Goal: Task Accomplishment & Management: Use online tool/utility

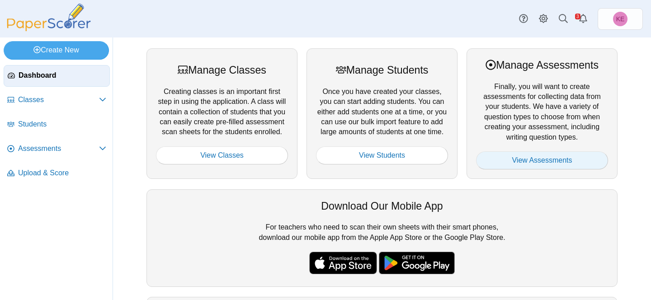
click at [557, 155] on link "View Assessments" at bounding box center [542, 160] width 132 height 18
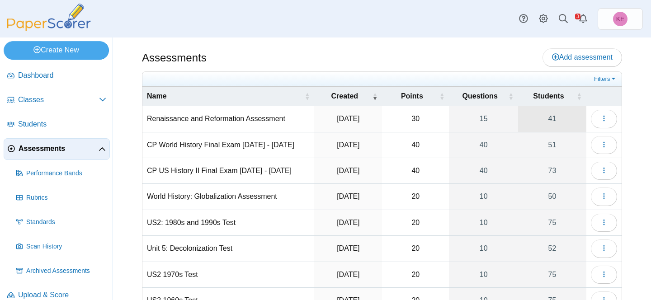
click at [540, 120] on link "41" at bounding box center [552, 118] width 68 height 25
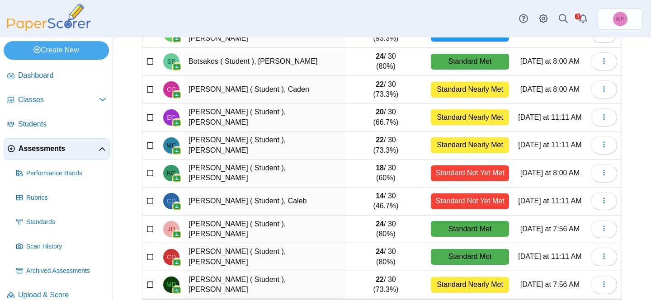
scroll to position [153, 0]
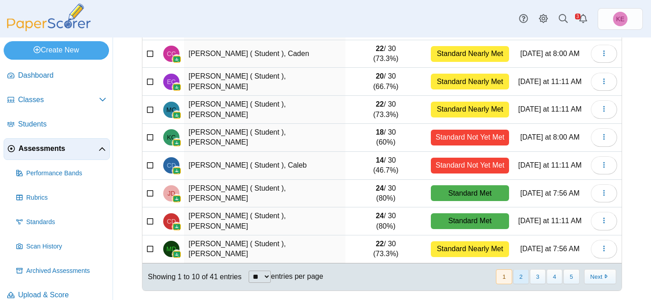
click at [525, 275] on button "2" at bounding box center [521, 276] width 16 height 15
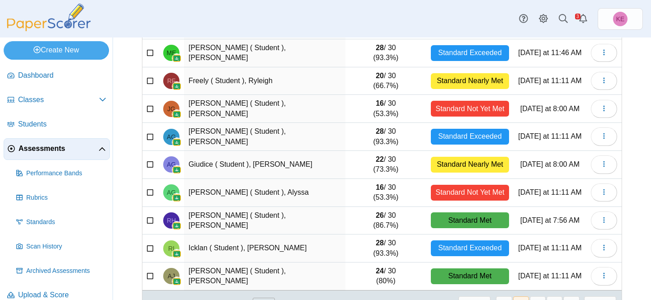
scroll to position [0, 0]
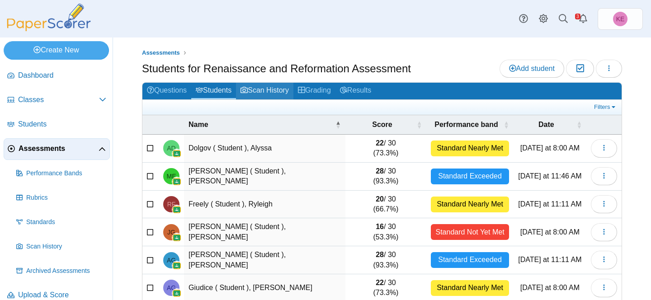
click at [290, 93] on link "Scan History" at bounding box center [264, 91] width 57 height 17
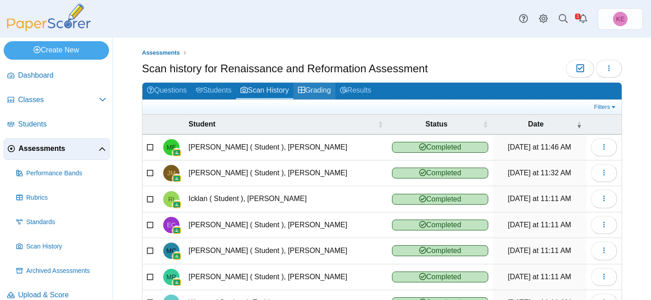
click at [319, 94] on link "Grading" at bounding box center [314, 91] width 42 height 17
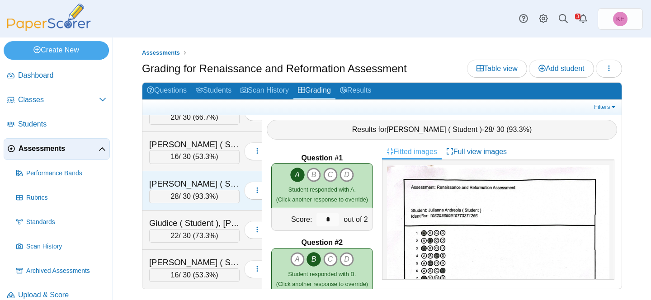
scroll to position [495, 0]
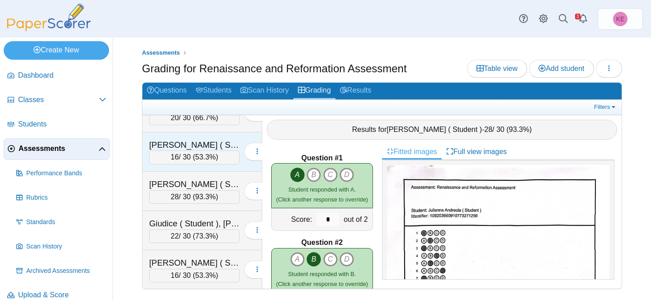
click at [196, 145] on div "Gallagher ( Student ), Jenna" at bounding box center [194, 145] width 90 height 12
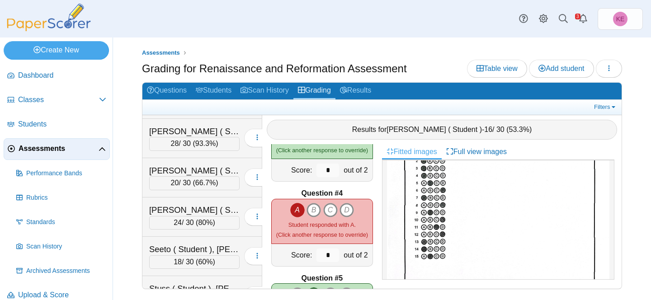
scroll to position [1275, 0]
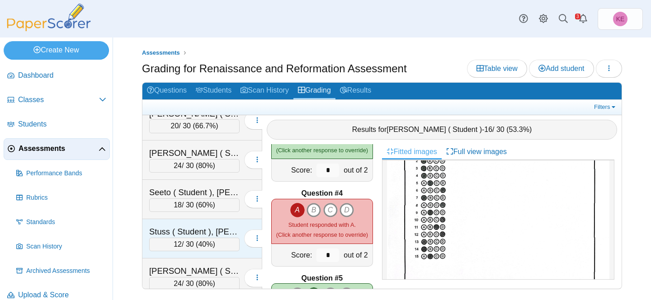
click at [188, 231] on div "Stuss ( Student ), Riley" at bounding box center [194, 232] width 90 height 12
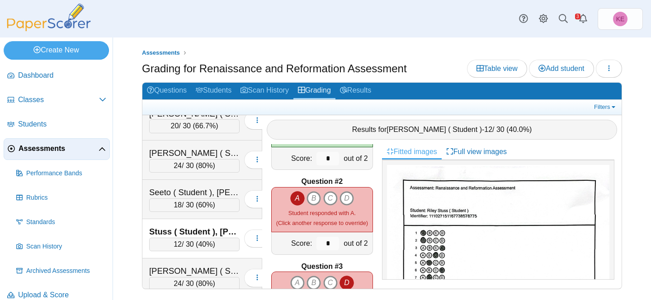
scroll to position [67, 0]
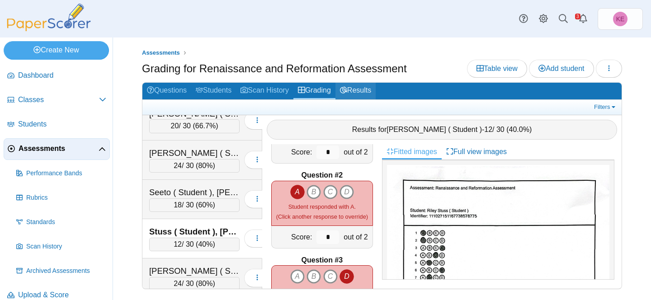
click at [364, 90] on link "Results" at bounding box center [355, 91] width 40 height 17
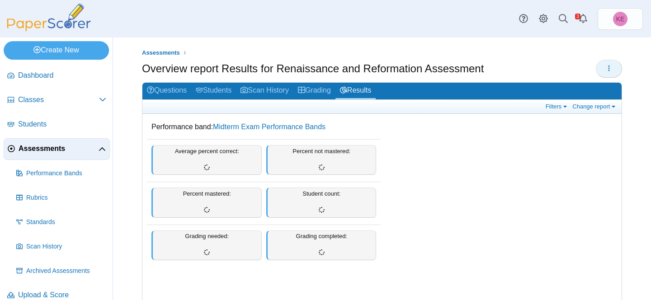
click at [610, 66] on icon "button" at bounding box center [608, 68] width 7 height 7
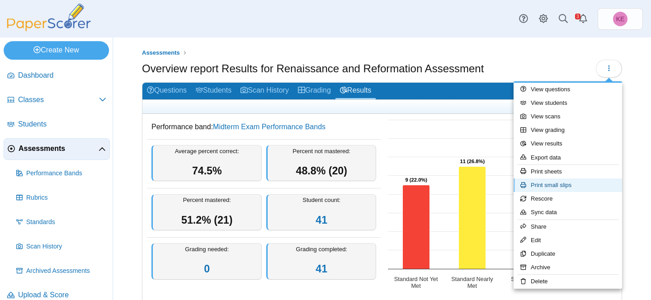
click at [562, 183] on link "Print small slips" at bounding box center [568, 186] width 109 height 14
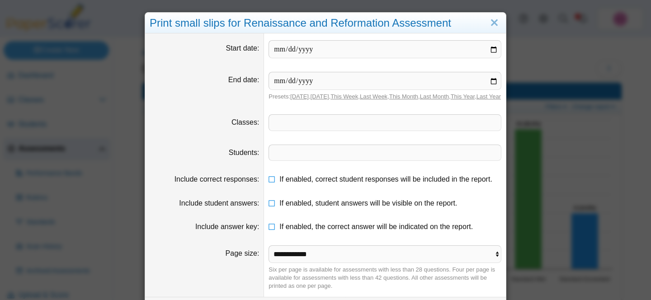
click at [334, 125] on span at bounding box center [385, 122] width 232 height 15
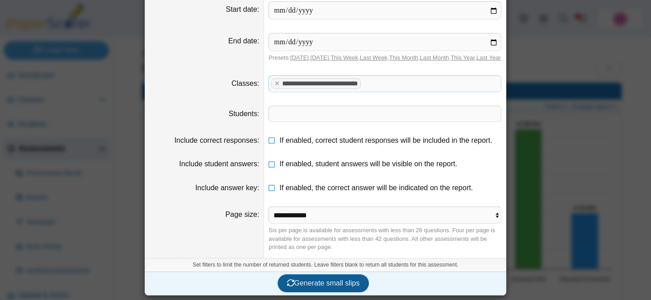
click at [320, 282] on span "Generate small slips" at bounding box center [323, 283] width 73 height 8
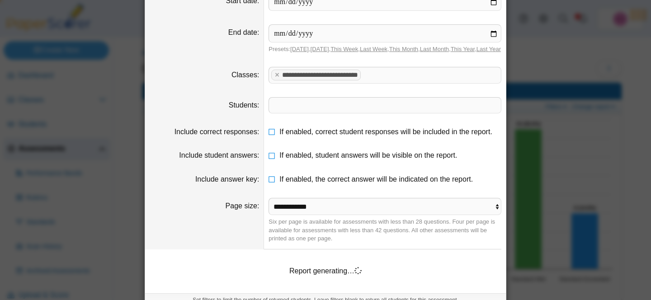
scroll to position [91, 0]
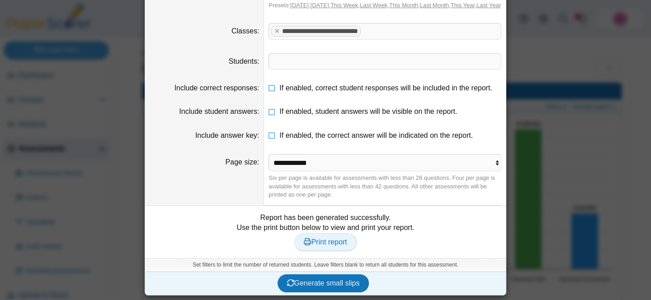
click at [320, 246] on span "Print report" at bounding box center [325, 242] width 43 height 8
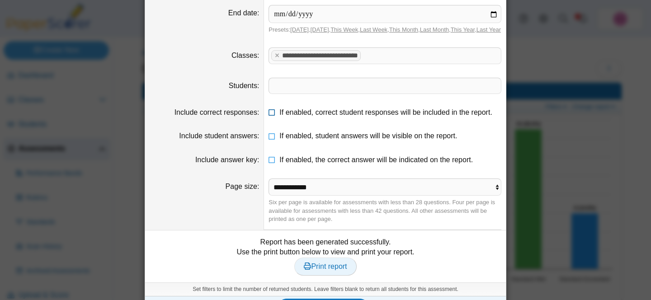
scroll to position [61, 0]
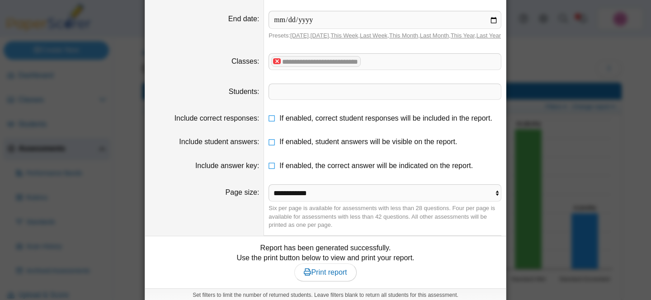
click at [274, 64] on x "remove tag" at bounding box center [277, 61] width 8 height 6
click at [285, 69] on span at bounding box center [385, 61] width 232 height 15
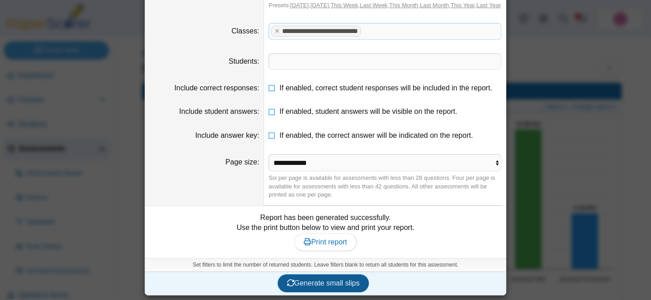
click at [311, 282] on span "Generate small slips" at bounding box center [323, 283] width 73 height 8
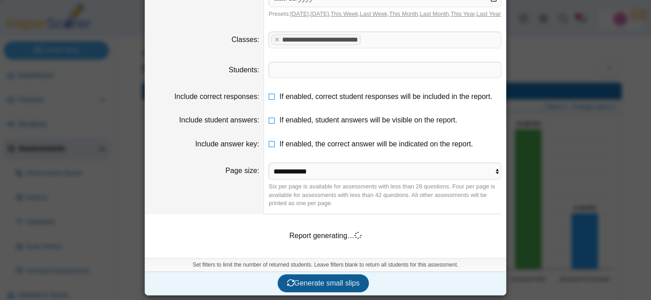
scroll to position [91, 0]
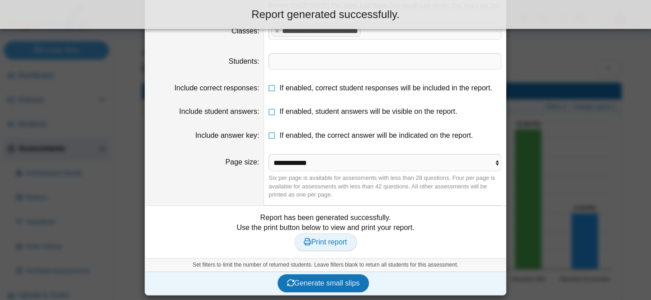
click at [331, 246] on span "Print report" at bounding box center [325, 242] width 43 height 8
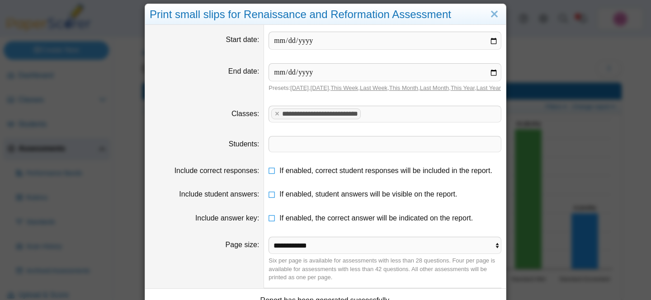
scroll to position [2, 0]
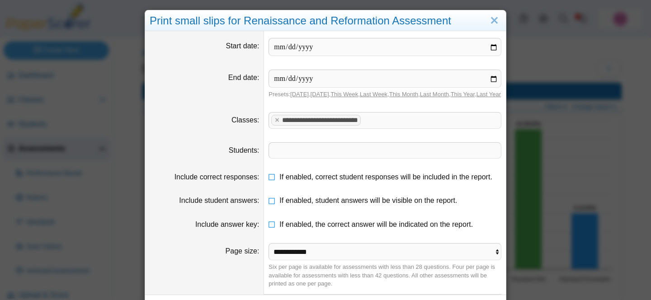
click at [273, 125] on tag "**********" at bounding box center [316, 120] width 90 height 10
click at [274, 123] on x "remove tag" at bounding box center [277, 120] width 8 height 6
click at [491, 24] on link "Close" at bounding box center [494, 20] width 14 height 15
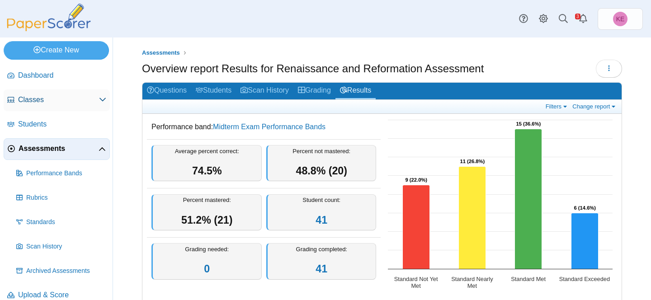
click at [50, 98] on span "Classes" at bounding box center [58, 100] width 81 height 10
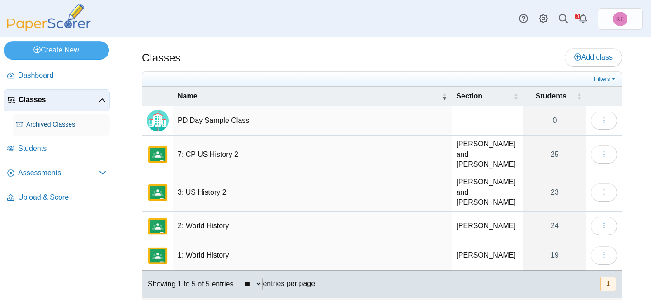
click at [53, 125] on span "Archived Classes" at bounding box center [66, 124] width 80 height 9
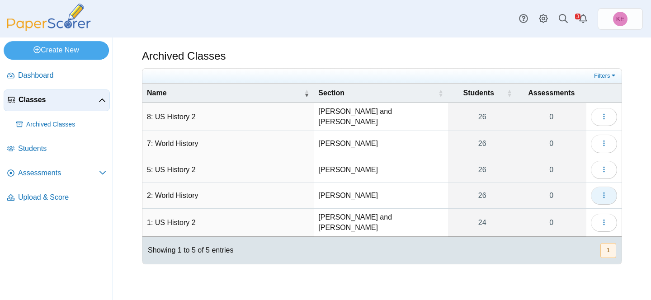
click at [607, 197] on icon "button" at bounding box center [603, 195] width 7 height 7
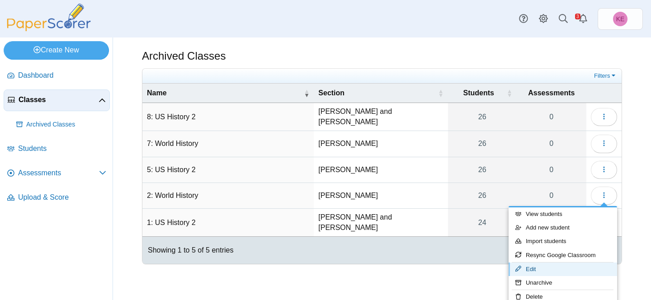
click at [533, 269] on link "Edit" at bounding box center [563, 270] width 109 height 14
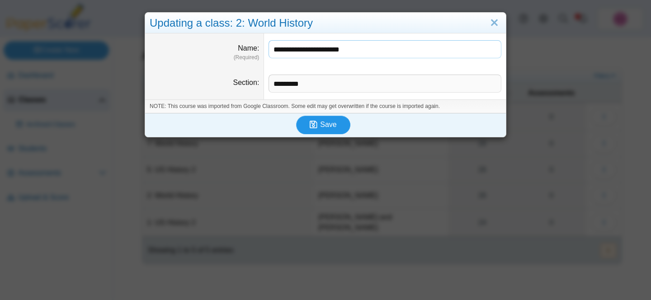
type input "**********"
click at [324, 128] on span "Save" at bounding box center [328, 125] width 16 height 8
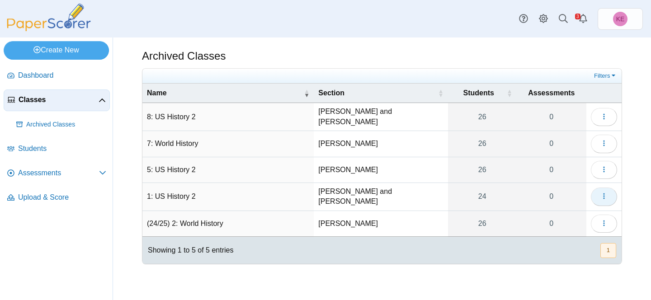
click at [598, 198] on button "button" at bounding box center [604, 197] width 26 height 18
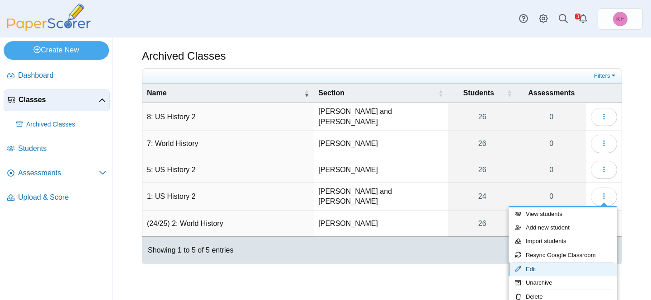
click at [538, 267] on link "Edit" at bounding box center [563, 270] width 109 height 14
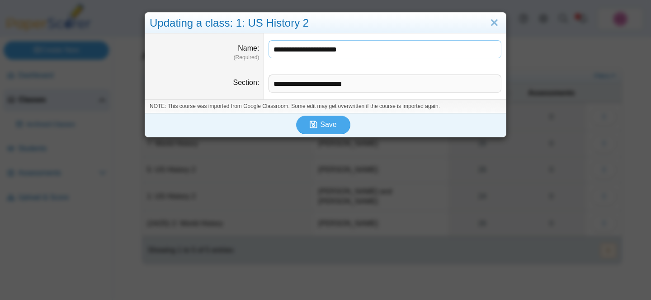
type input "**********"
click at [316, 141] on div "**********" at bounding box center [325, 150] width 651 height 300
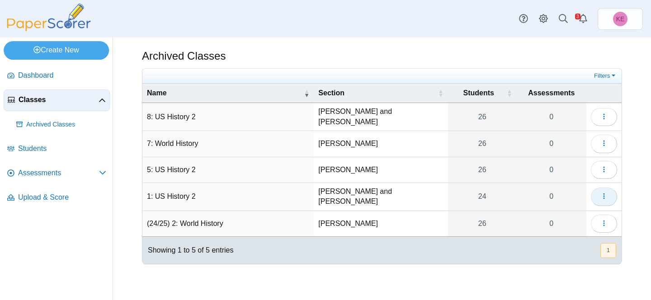
click at [598, 196] on button "button" at bounding box center [604, 197] width 26 height 18
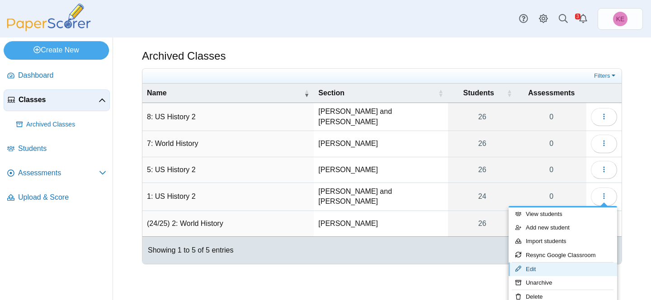
click at [539, 267] on link "Edit" at bounding box center [563, 270] width 109 height 14
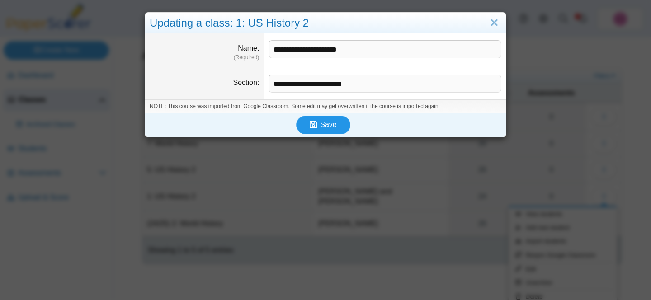
click at [319, 123] on icon "submit" at bounding box center [315, 125] width 10 height 10
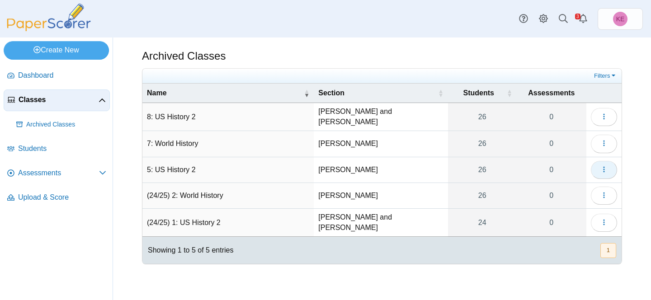
click at [598, 166] on button "button" at bounding box center [604, 170] width 26 height 18
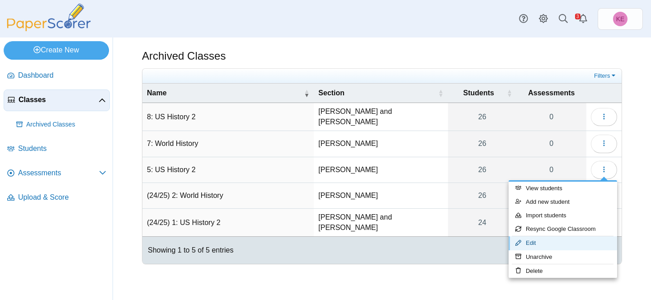
click at [547, 242] on link "Edit" at bounding box center [563, 243] width 109 height 14
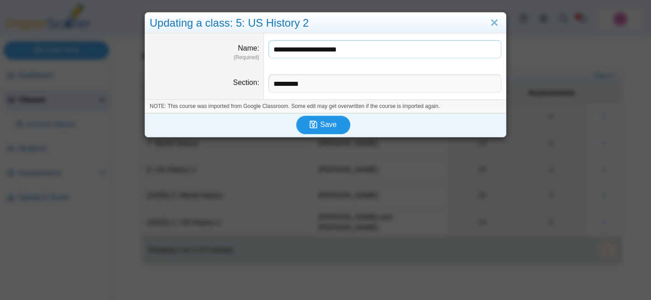
type input "**********"
click at [320, 126] on icon "submit" at bounding box center [315, 125] width 10 height 10
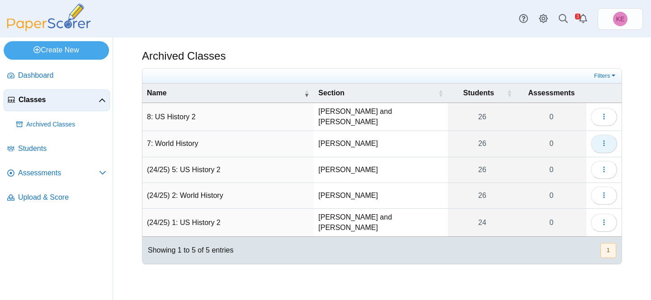
click at [598, 141] on button "button" at bounding box center [604, 144] width 26 height 18
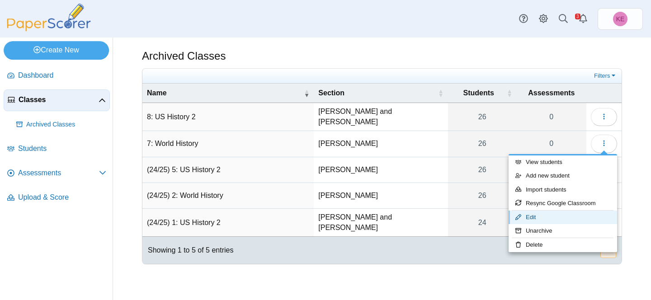
click at [541, 217] on link "Edit" at bounding box center [563, 218] width 109 height 14
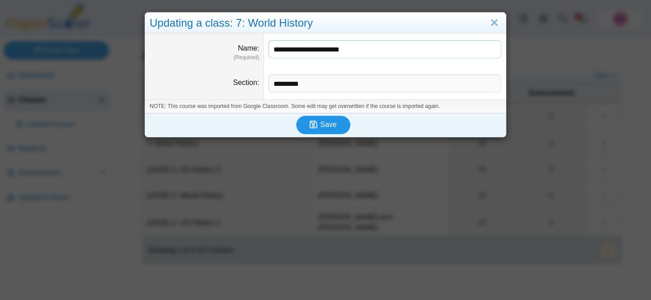
type input "**********"
click at [332, 122] on span "Save" at bounding box center [328, 125] width 16 height 8
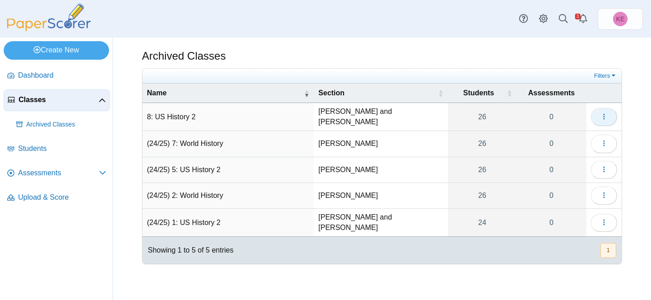
click at [595, 116] on button "button" at bounding box center [604, 117] width 26 height 18
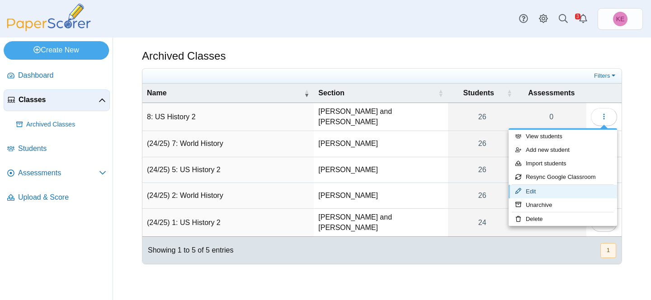
click at [548, 188] on link "Edit" at bounding box center [563, 192] width 109 height 14
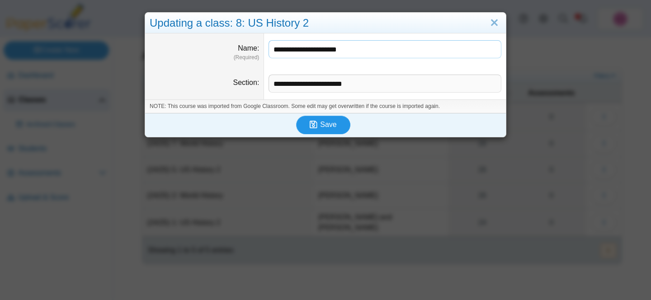
type input "**********"
click at [339, 132] on button "Save" at bounding box center [323, 125] width 54 height 18
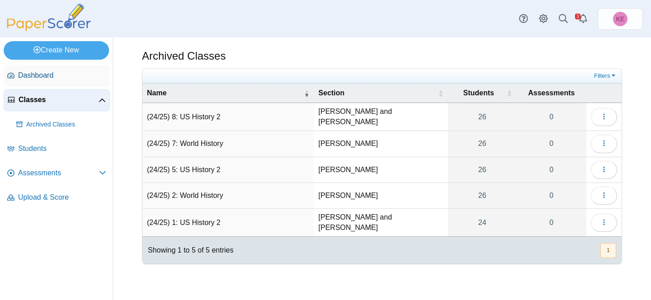
click at [43, 79] on span "Dashboard" at bounding box center [62, 76] width 88 height 10
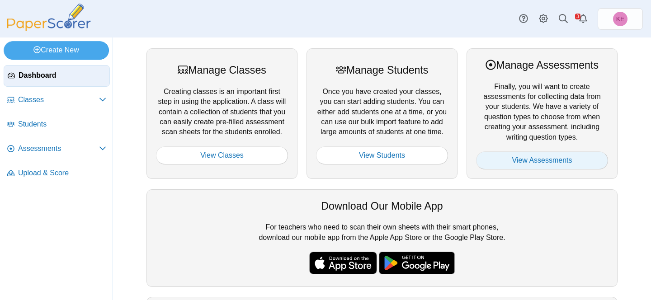
click at [488, 160] on link "View Assessments" at bounding box center [542, 160] width 132 height 18
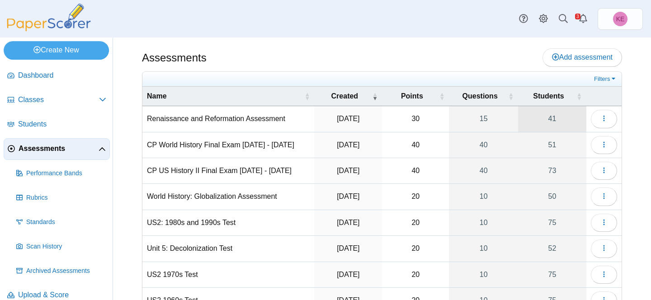
click at [561, 117] on link "41" at bounding box center [552, 118] width 68 height 25
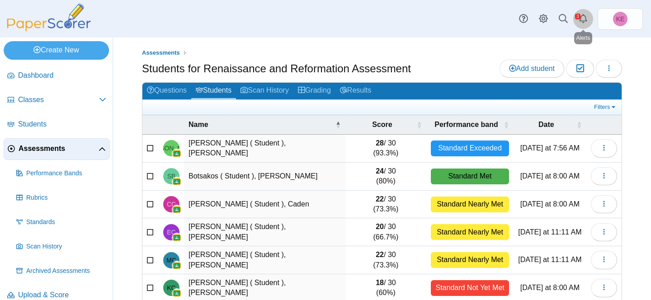
click at [575, 19] on link "Alerts" at bounding box center [583, 19] width 20 height 20
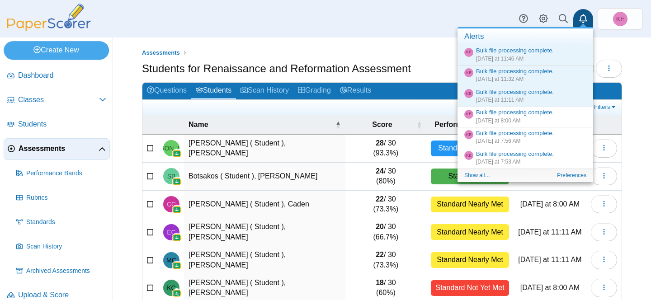
click at [453, 9] on div "Dashboard Classes Archived classes Students KE" at bounding box center [325, 19] width 651 height 38
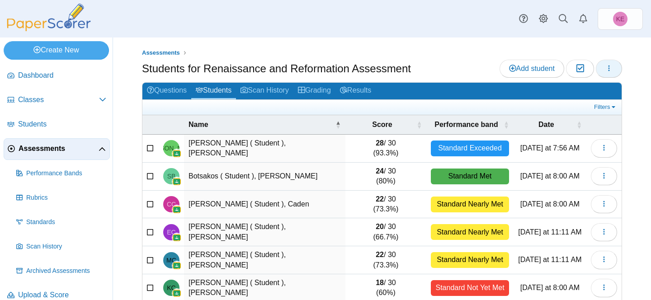
click at [604, 71] on button "button" at bounding box center [609, 69] width 26 height 18
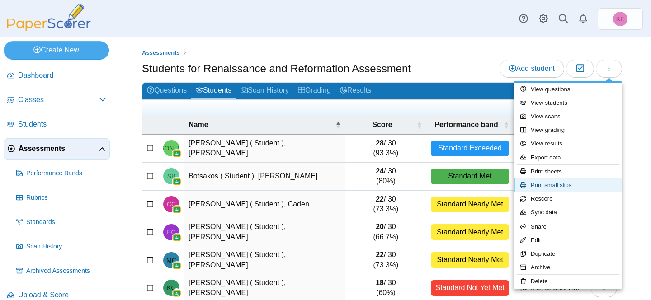
click at [554, 187] on link "Print small slips" at bounding box center [568, 186] width 109 height 14
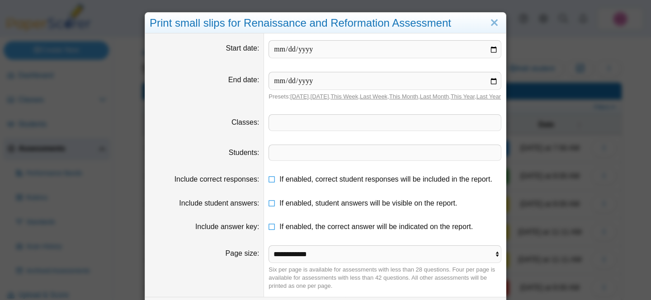
click at [316, 126] on span at bounding box center [385, 122] width 232 height 15
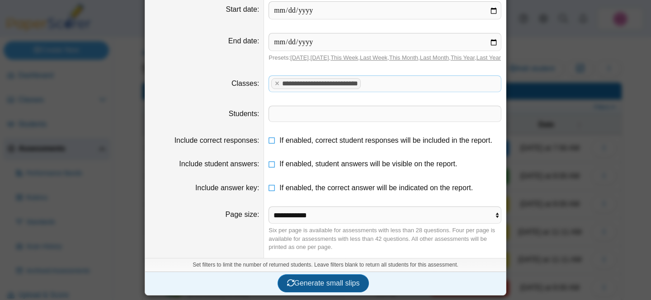
click at [316, 285] on span "Generate small slips" at bounding box center [323, 283] width 73 height 8
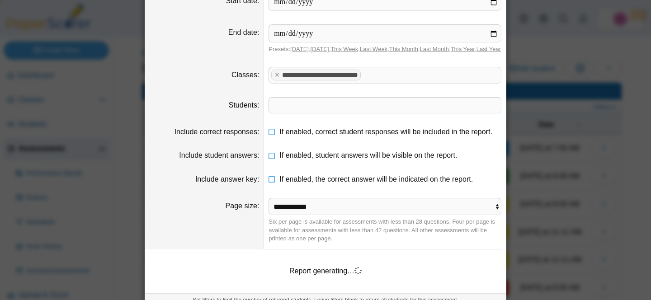
scroll to position [91, 0]
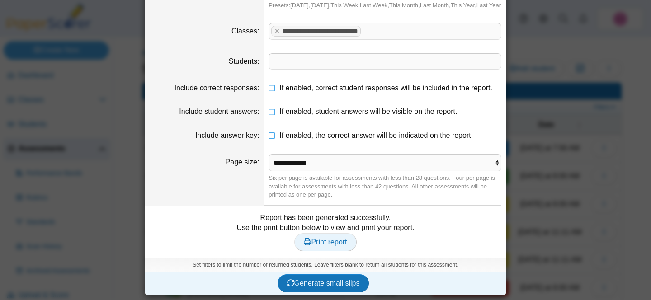
click at [327, 245] on link "Print report" at bounding box center [325, 242] width 62 height 18
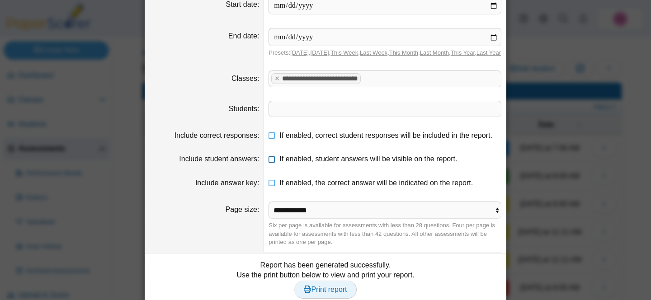
scroll to position [0, 0]
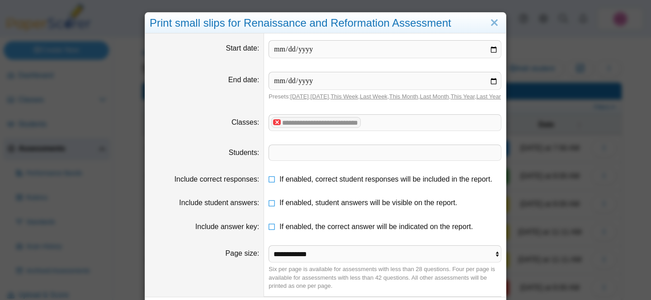
click at [278, 125] on x "remove tag" at bounding box center [277, 122] width 8 height 6
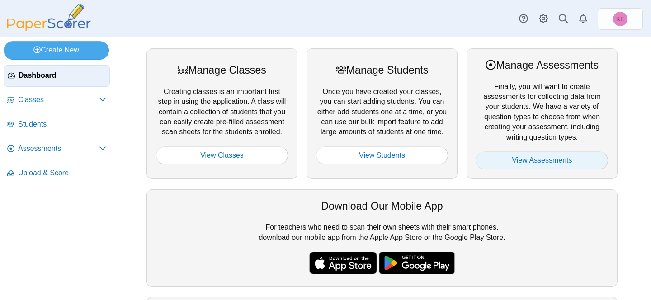
click at [495, 168] on link "View Assessments" at bounding box center [542, 160] width 132 height 18
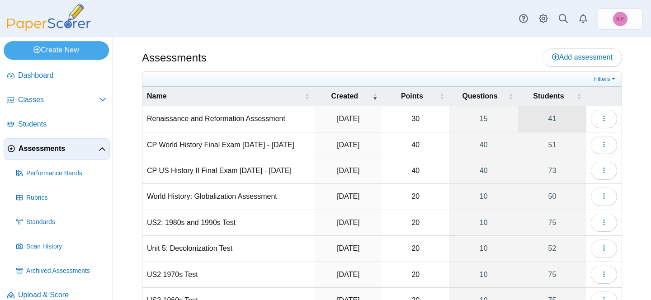
click at [561, 118] on link "41" at bounding box center [552, 118] width 68 height 25
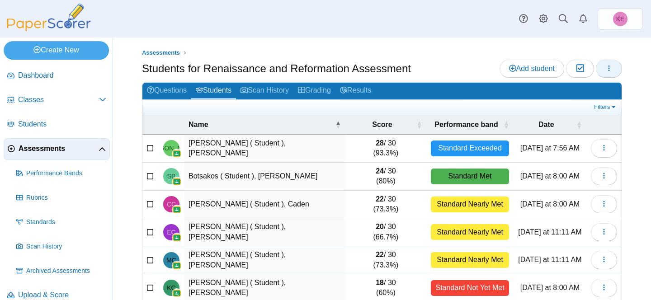
click at [609, 69] on icon "button" at bounding box center [608, 68] width 7 height 7
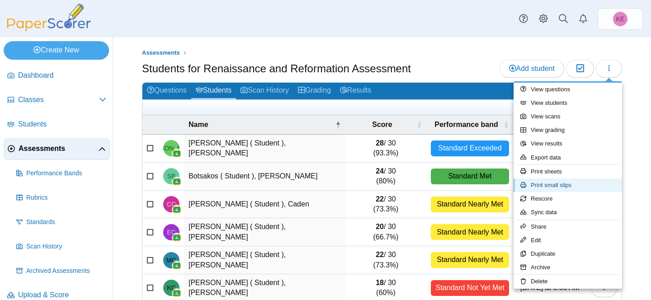
click at [558, 188] on link "Print small slips" at bounding box center [568, 186] width 109 height 14
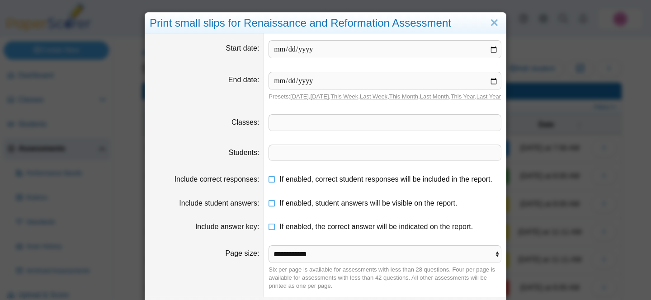
click at [364, 130] on span at bounding box center [385, 122] width 232 height 15
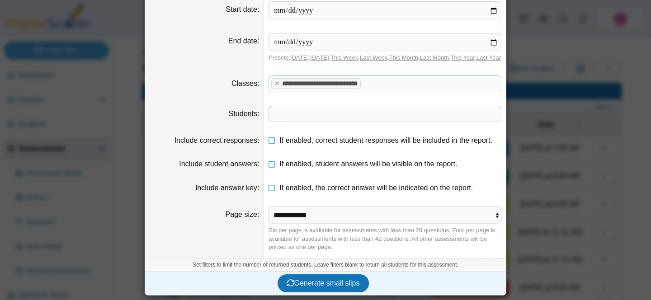
click at [325, 293] on div "Generate small slips" at bounding box center [323, 284] width 356 height 24
click at [324, 284] on span "Generate small slips" at bounding box center [323, 283] width 73 height 8
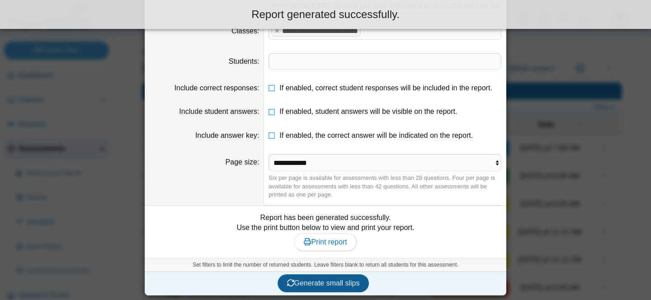
scroll to position [0, 0]
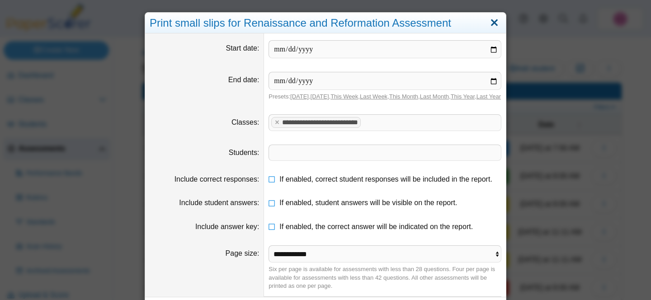
click at [494, 28] on link "Close" at bounding box center [494, 22] width 14 height 15
